Goal: Transaction & Acquisition: Purchase product/service

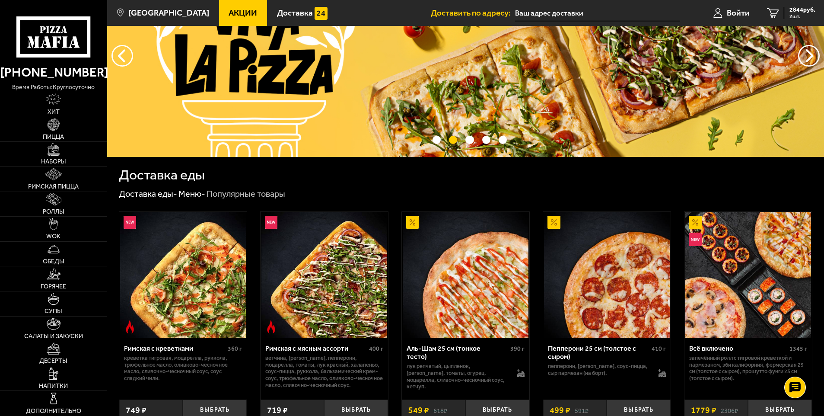
scroll to position [86, 0]
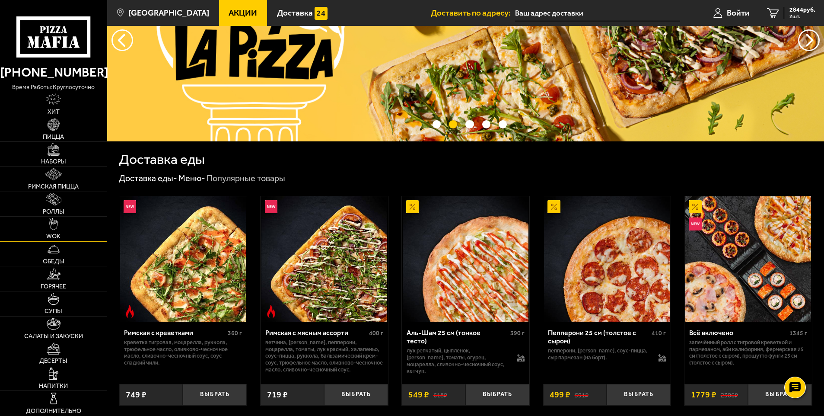
click at [56, 231] on link "WOK" at bounding box center [53, 228] width 107 height 25
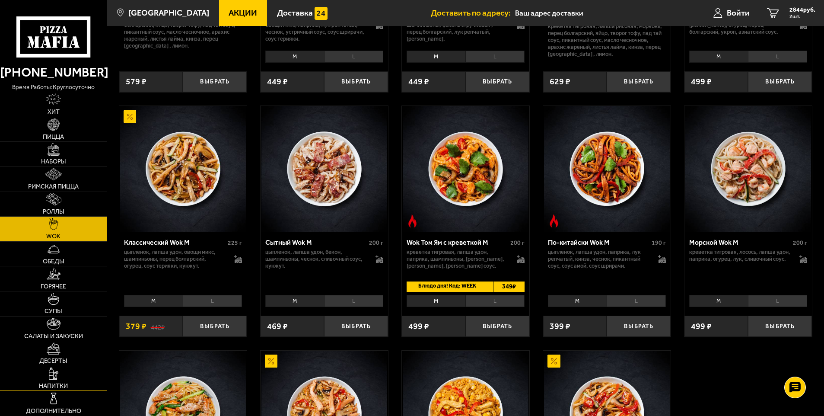
scroll to position [259, 0]
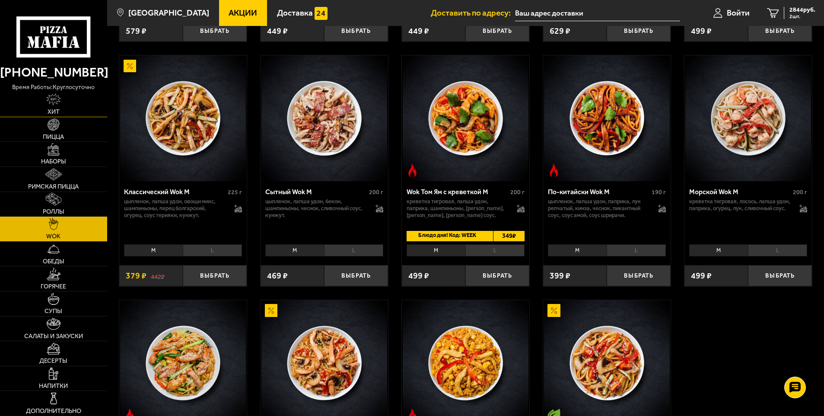
click at [53, 103] on img at bounding box center [53, 99] width 15 height 12
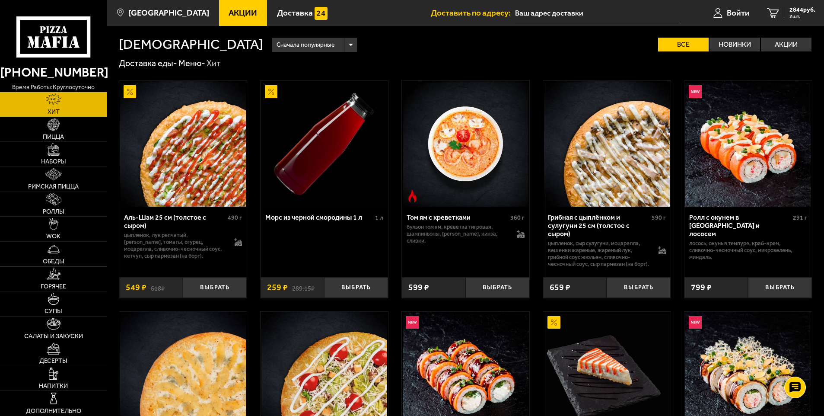
click at [59, 254] on img at bounding box center [54, 249] width 12 height 12
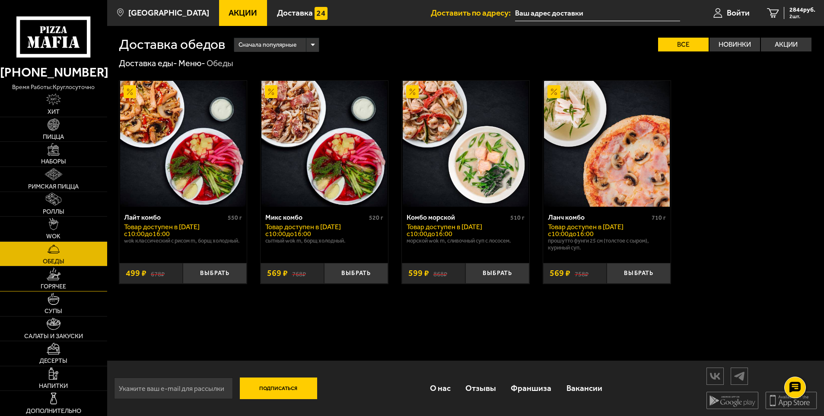
scroll to position [0, 0]
click at [51, 327] on img at bounding box center [54, 324] width 14 height 12
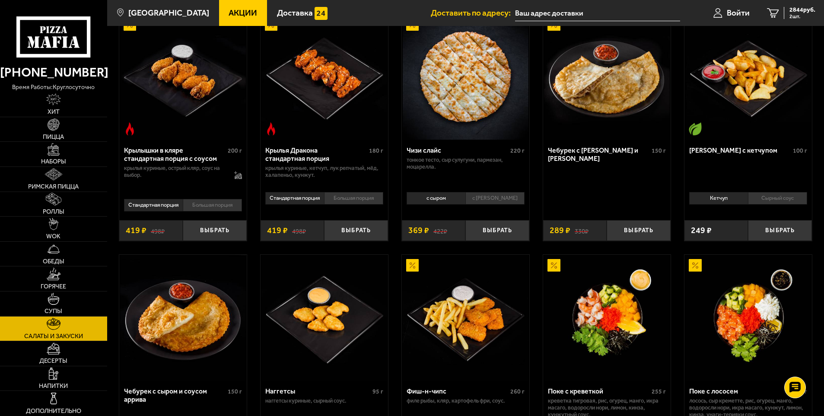
scroll to position [302, 0]
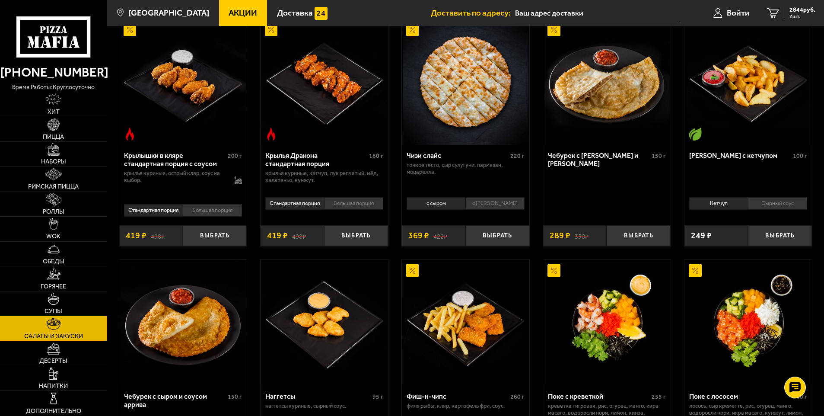
click at [48, 304] on img at bounding box center [54, 298] width 12 height 12
